Goal: Transaction & Acquisition: Subscribe to service/newsletter

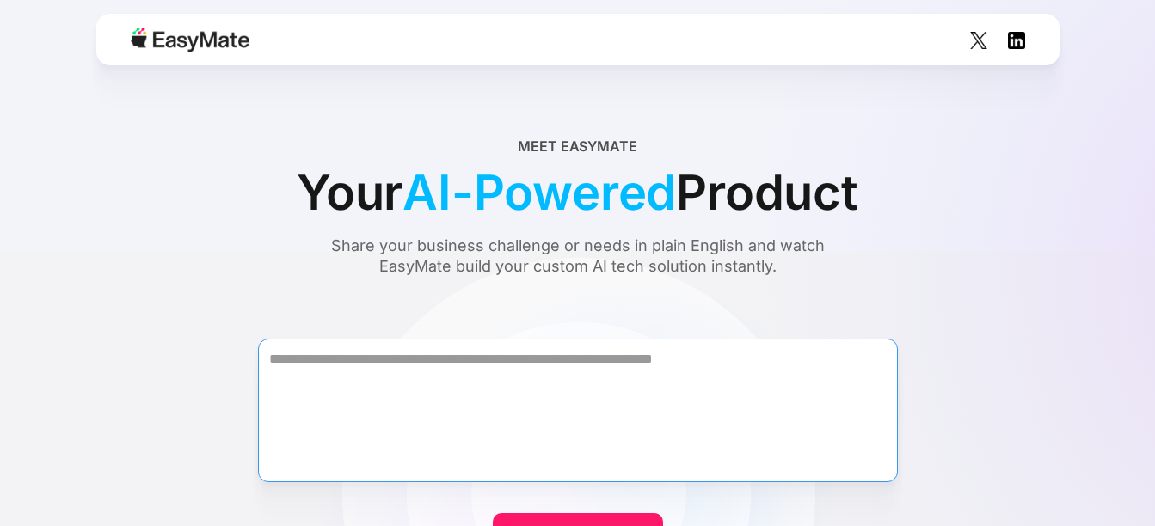
click at [475, 381] on textarea "Form" at bounding box center [578, 411] width 640 height 144
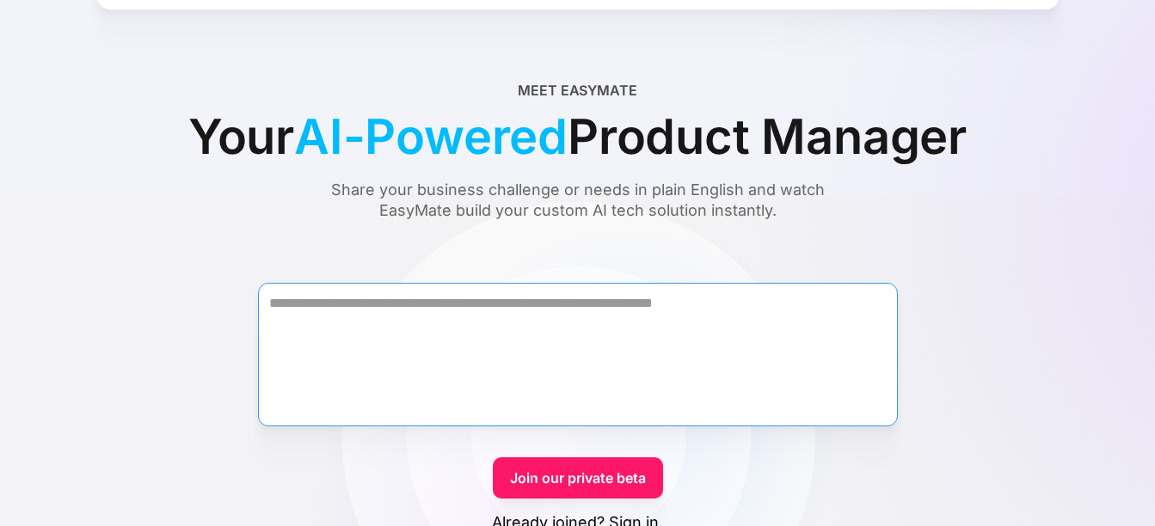
scroll to position [86, 0]
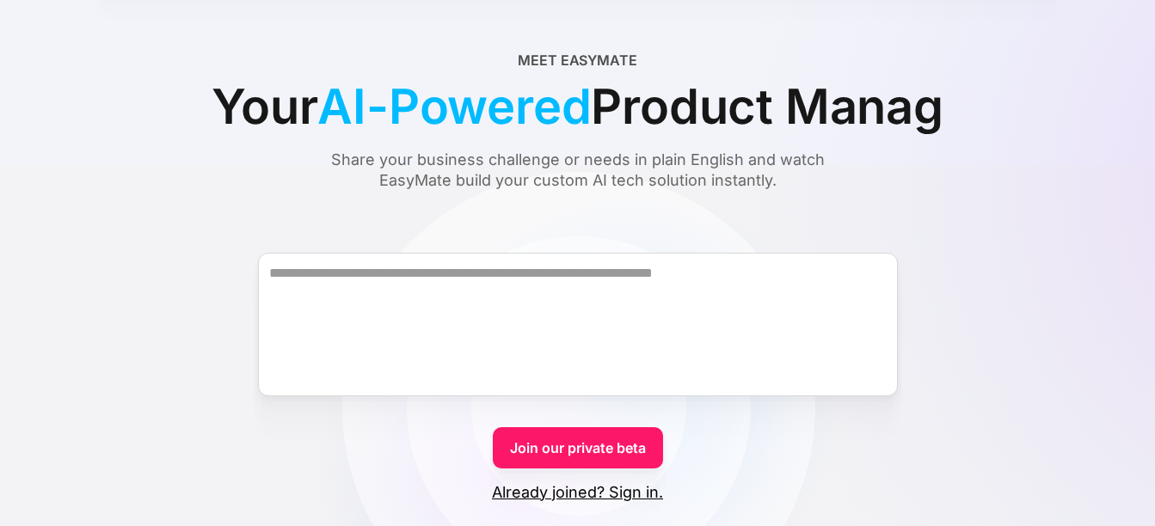
click at [573, 450] on link "Join our private beta" at bounding box center [578, 447] width 170 height 41
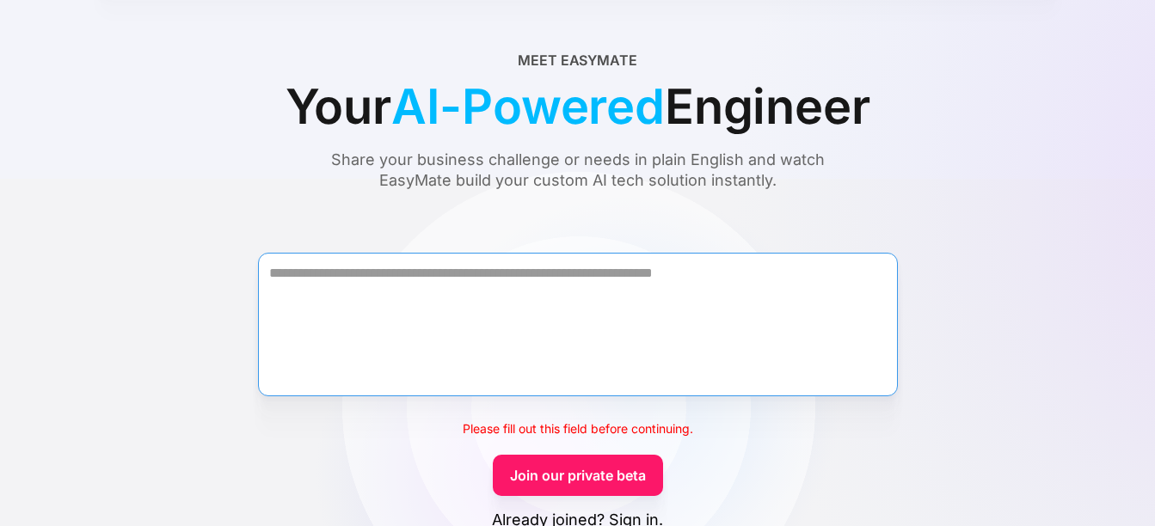
click at [537, 294] on textarea "Form" at bounding box center [578, 325] width 640 height 144
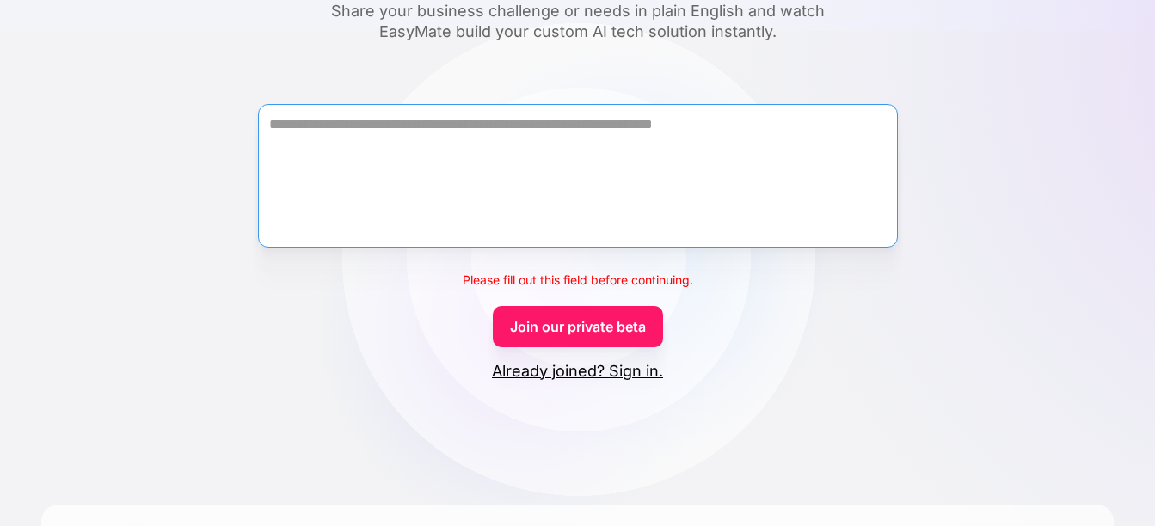
scroll to position [0, 0]
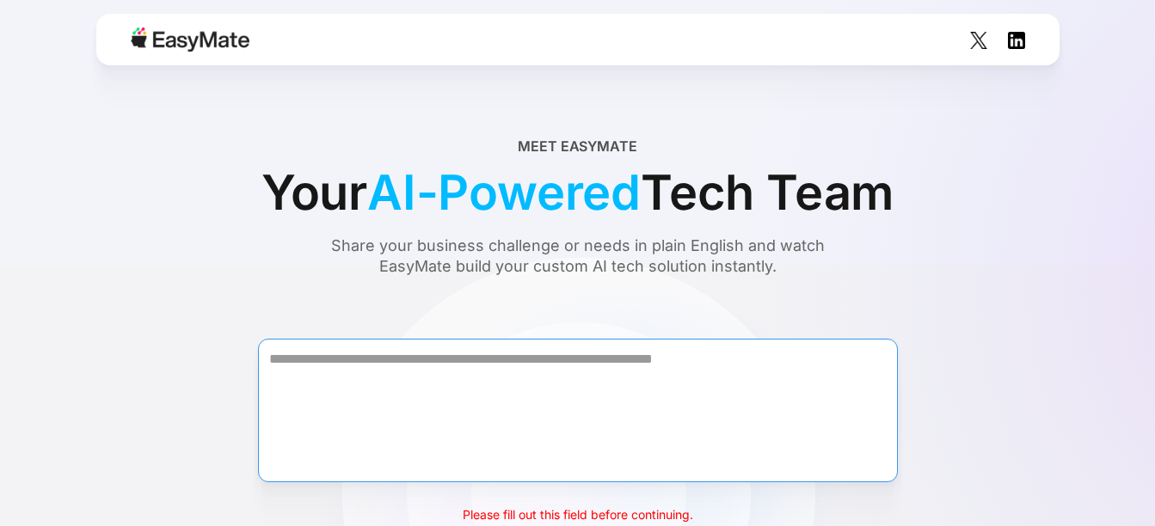
click at [613, 363] on textarea "Form" at bounding box center [578, 411] width 640 height 144
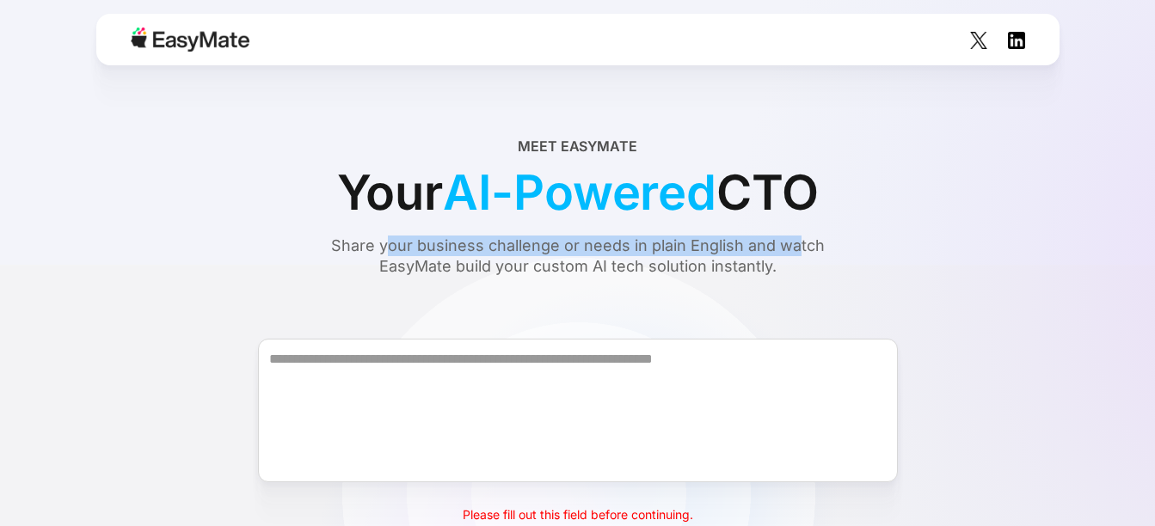
drag, startPoint x: 392, startPoint y: 243, endPoint x: 795, endPoint y: 249, distance: 403.3
click at [795, 249] on div "Share your business challenge or needs in plain English and watch EasyMate buil…" at bounding box center [577, 256] width 559 height 41
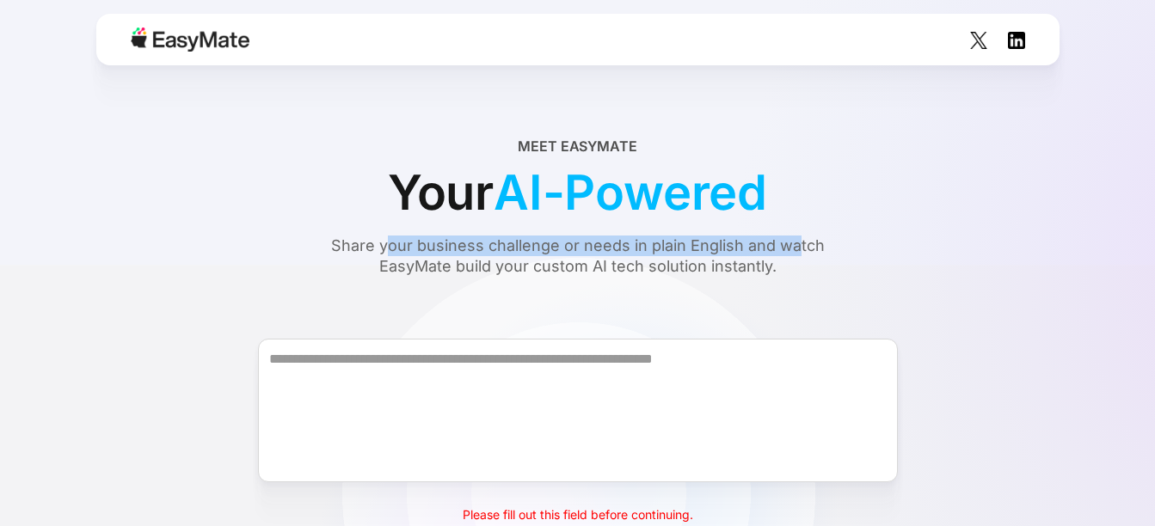
drag, startPoint x: 795, startPoint y: 249, endPoint x: 721, endPoint y: 250, distance: 73.9
click at [732, 255] on div "Share your business challenge or needs in plain English and watch EasyMate buil…" at bounding box center [577, 256] width 559 height 41
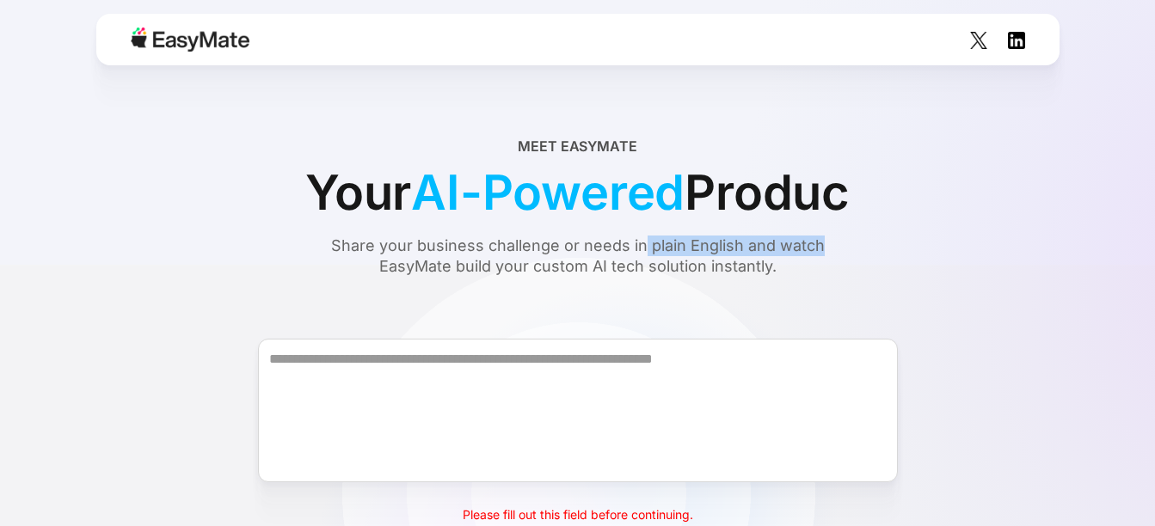
drag, startPoint x: 644, startPoint y: 244, endPoint x: 820, endPoint y: 244, distance: 176.3
click at [820, 244] on div "Share your business challenge or needs in plain English and watch EasyMate buil…" at bounding box center [577, 256] width 559 height 41
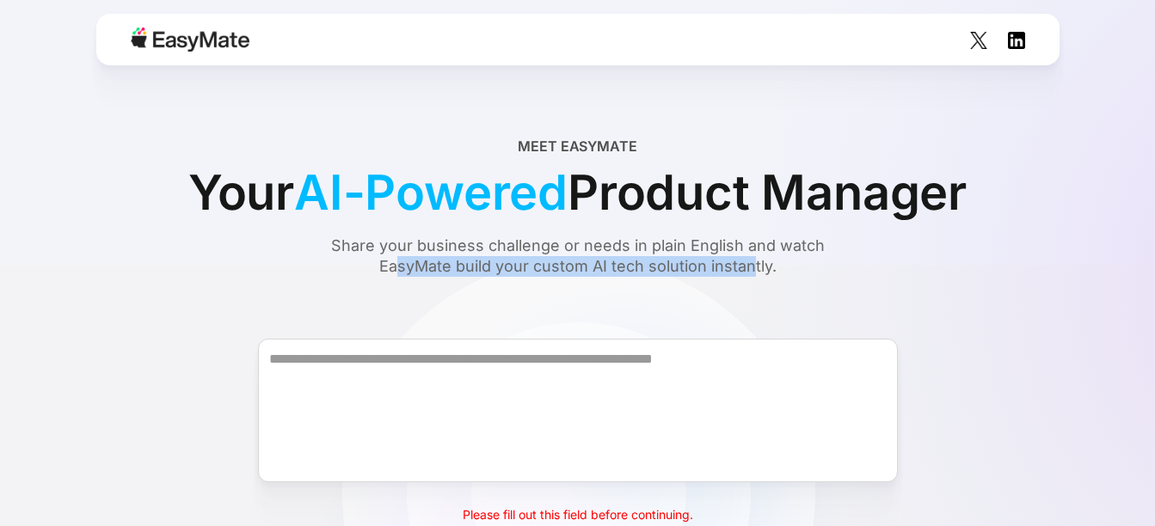
drag, startPoint x: 399, startPoint y: 263, endPoint x: 755, endPoint y: 267, distance: 356.0
click at [755, 267] on div "Share your business challenge or needs in plain English and watch EasyMate buil…" at bounding box center [577, 256] width 559 height 41
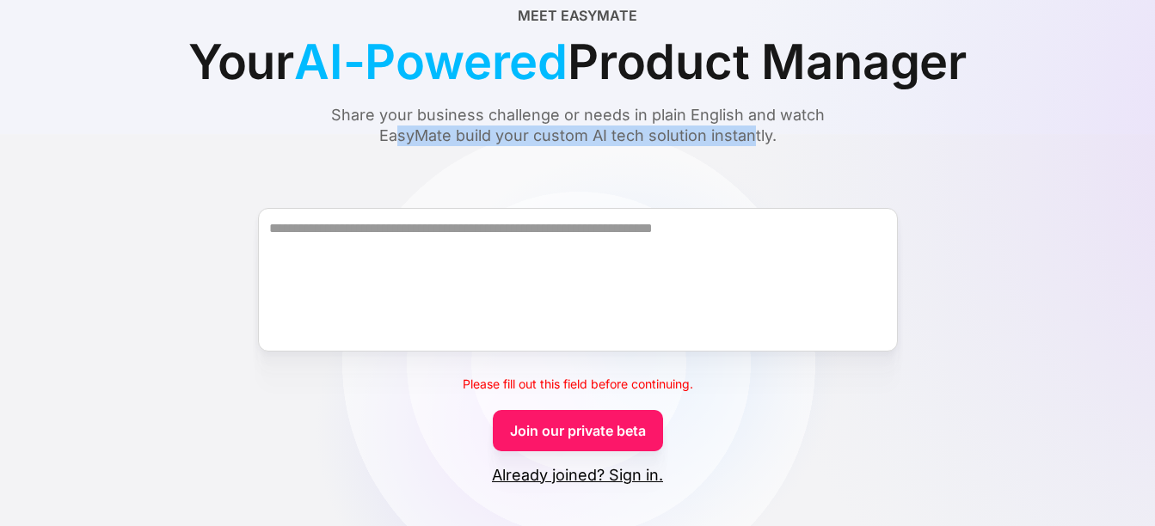
scroll to position [172, 0]
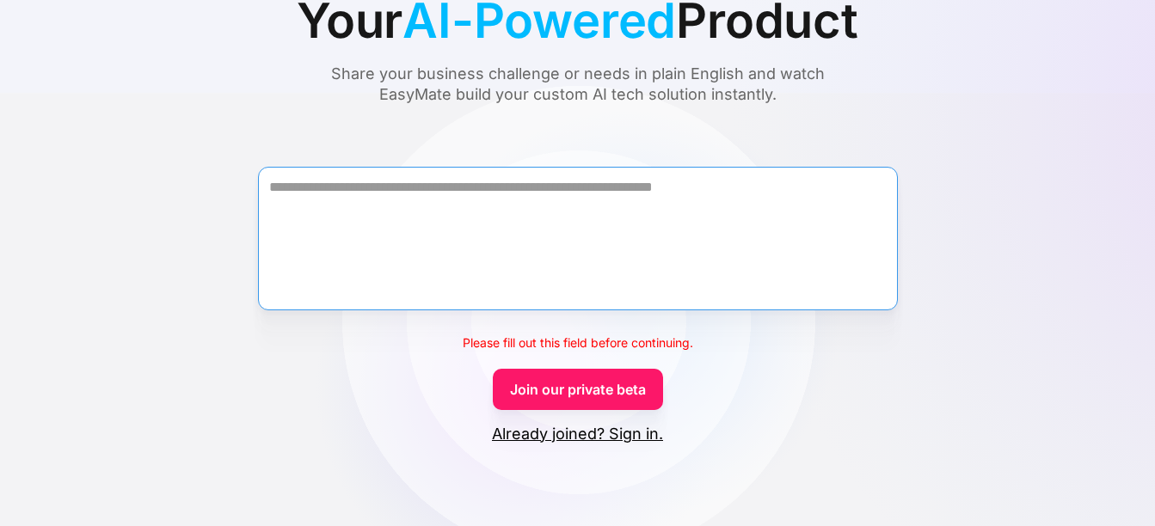
click at [598, 187] on textarea "Form" at bounding box center [578, 239] width 640 height 144
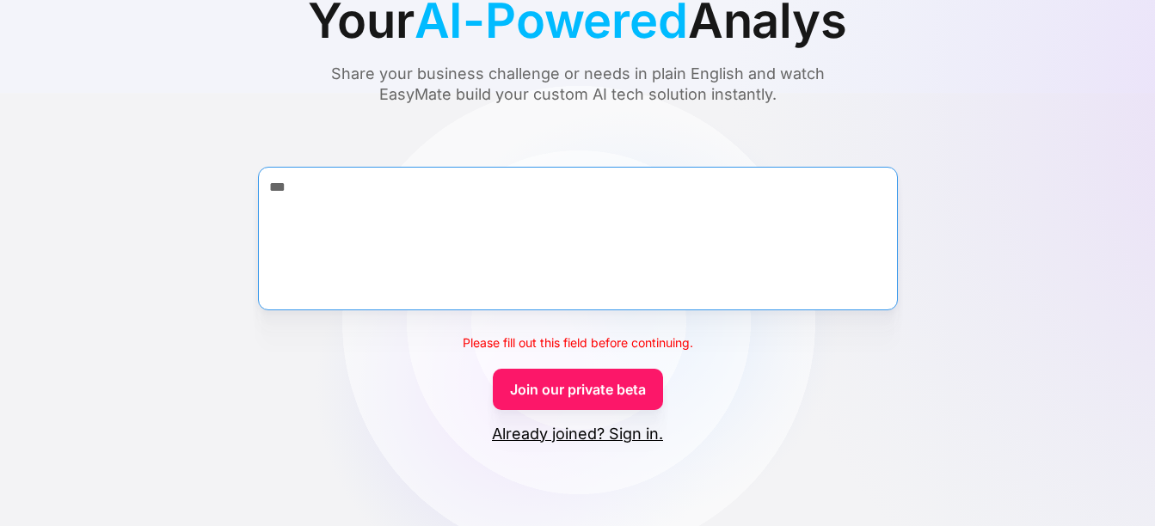
type textarea "**"
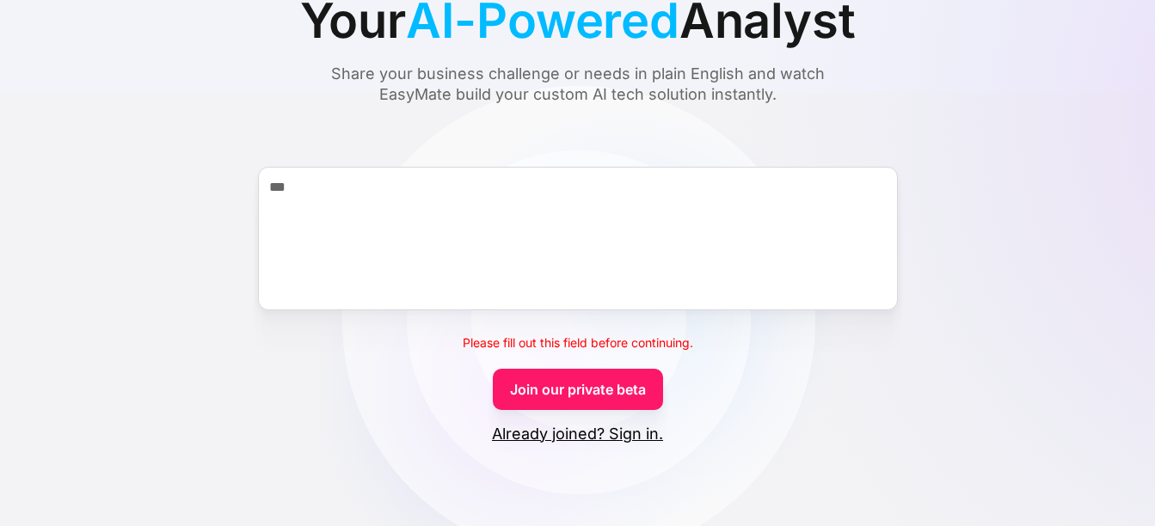
click at [615, 380] on link "Join our private beta" at bounding box center [578, 389] width 170 height 41
